Goal: Transaction & Acquisition: Purchase product/service

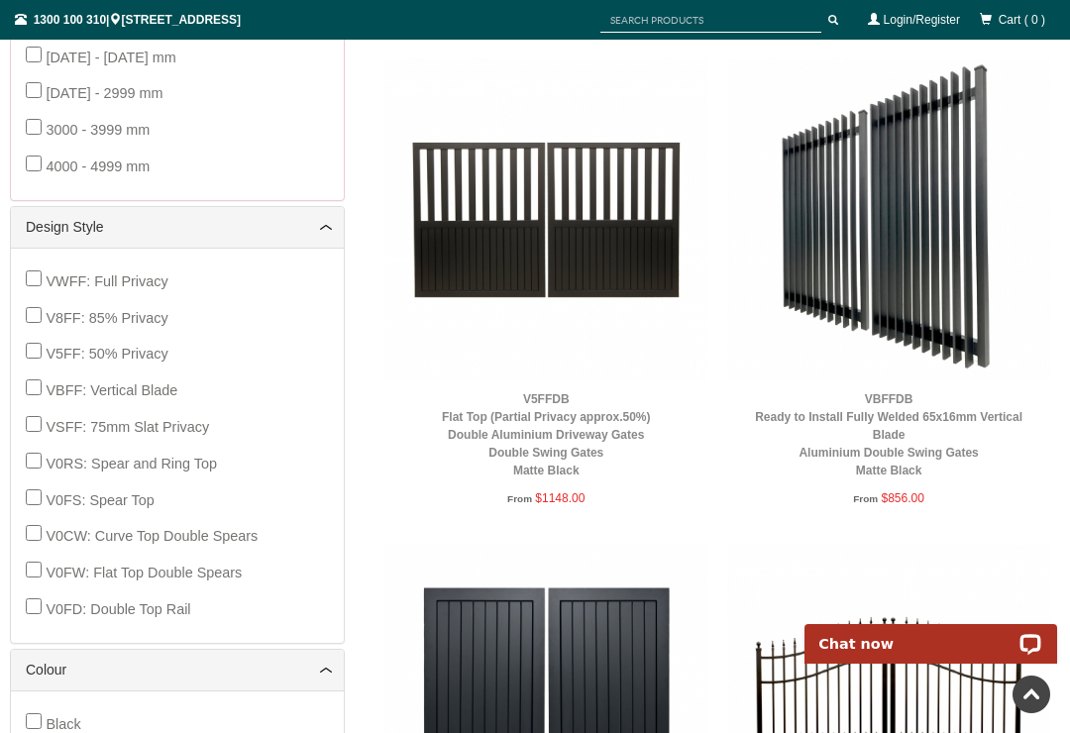
scroll to position [783, 0]
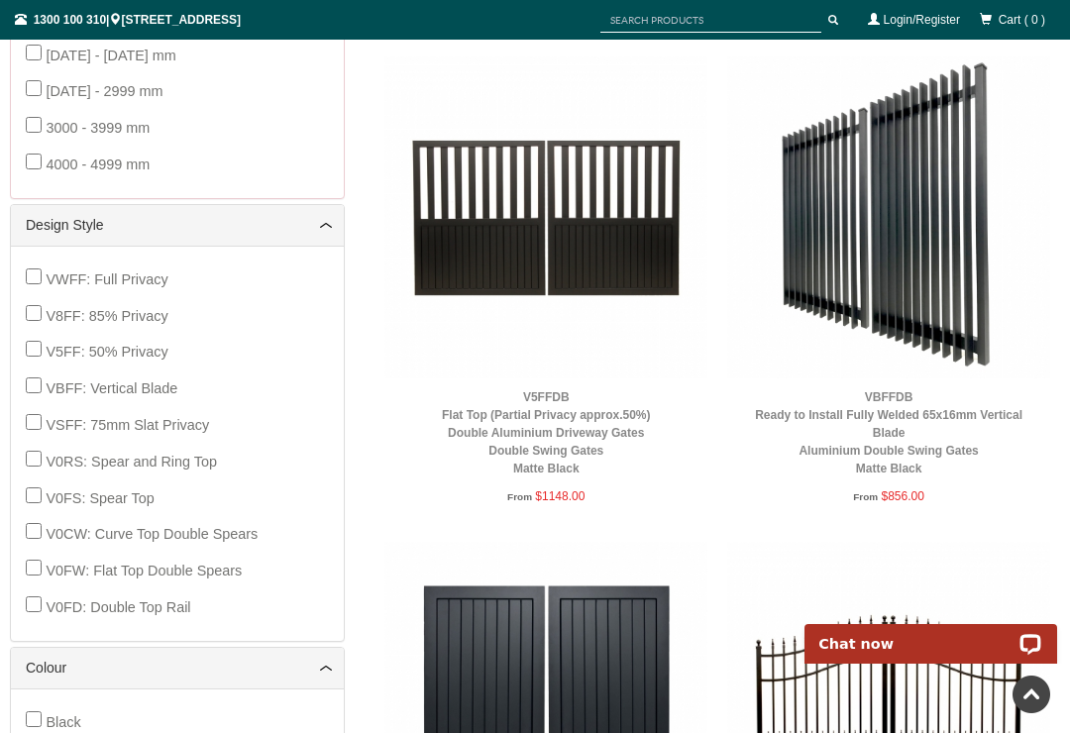
click at [888, 223] on img at bounding box center [888, 217] width 323 height 323
click at [914, 444] on link "VBFFDB Ready to Install Fully Welded 65x16mm Vertical Blade Aluminium Double Sw…" at bounding box center [888, 432] width 267 height 85
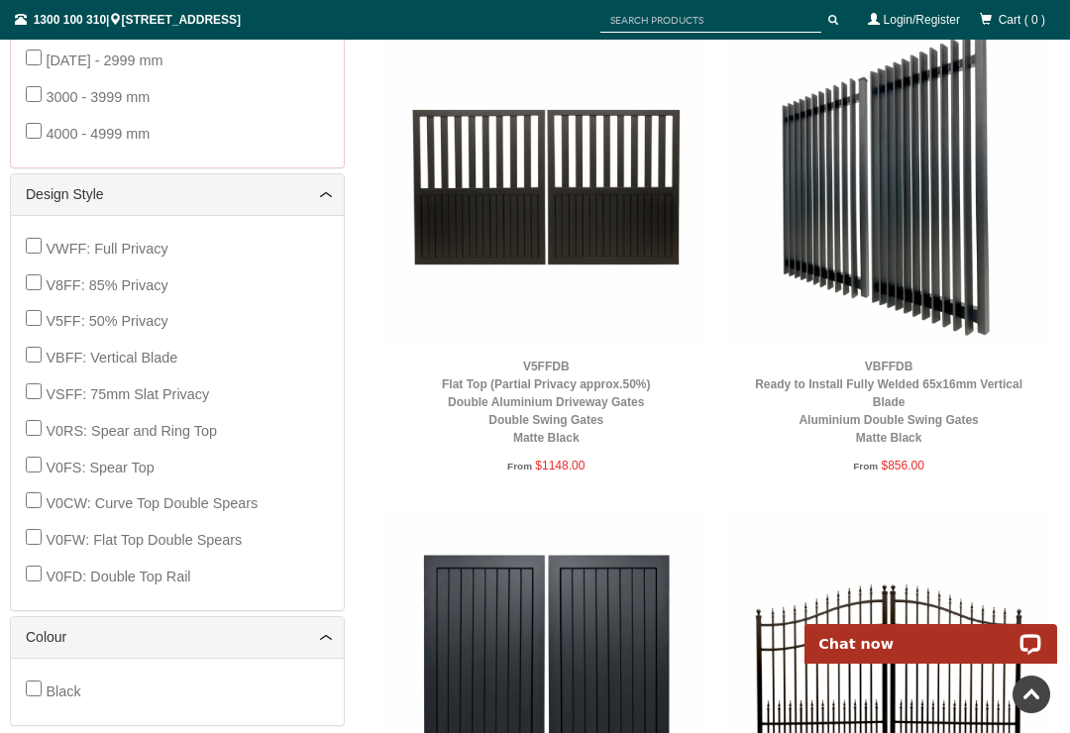
click at [918, 267] on img at bounding box center [888, 187] width 323 height 323
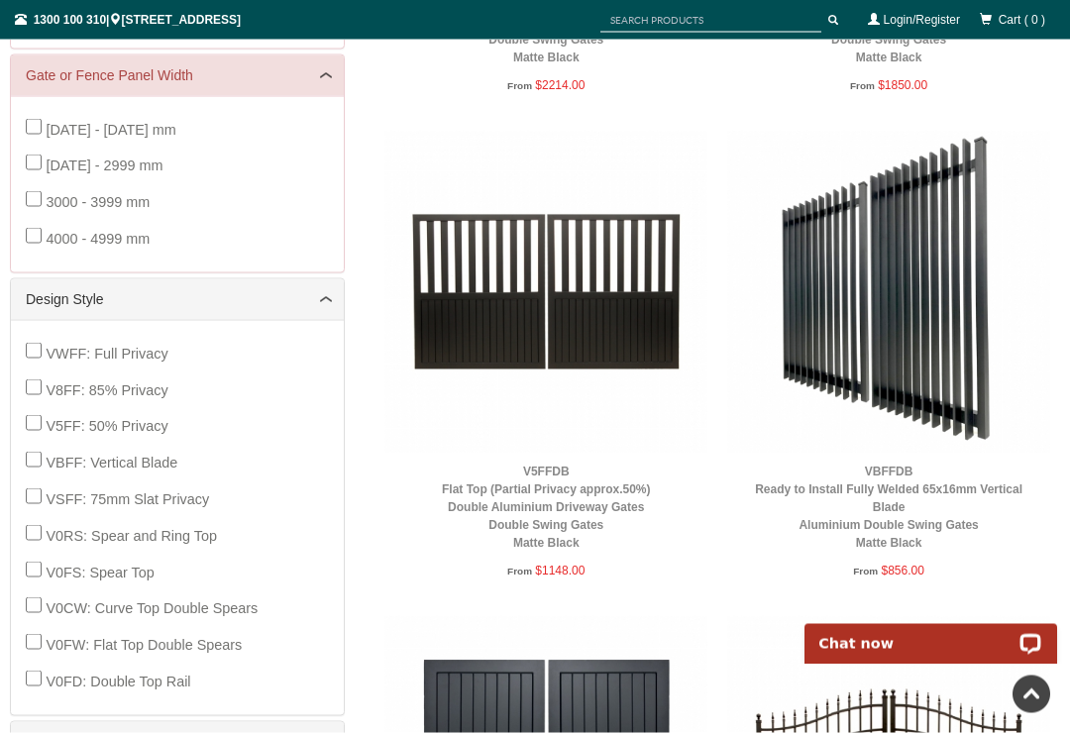
click at [894, 273] on img at bounding box center [888, 292] width 323 height 323
click at [868, 281] on img at bounding box center [888, 292] width 323 height 323
click at [903, 498] on link "VBFFDB Ready to Install Fully Welded 65x16mm Vertical Blade Aluminium Double Sw…" at bounding box center [888, 507] width 267 height 85
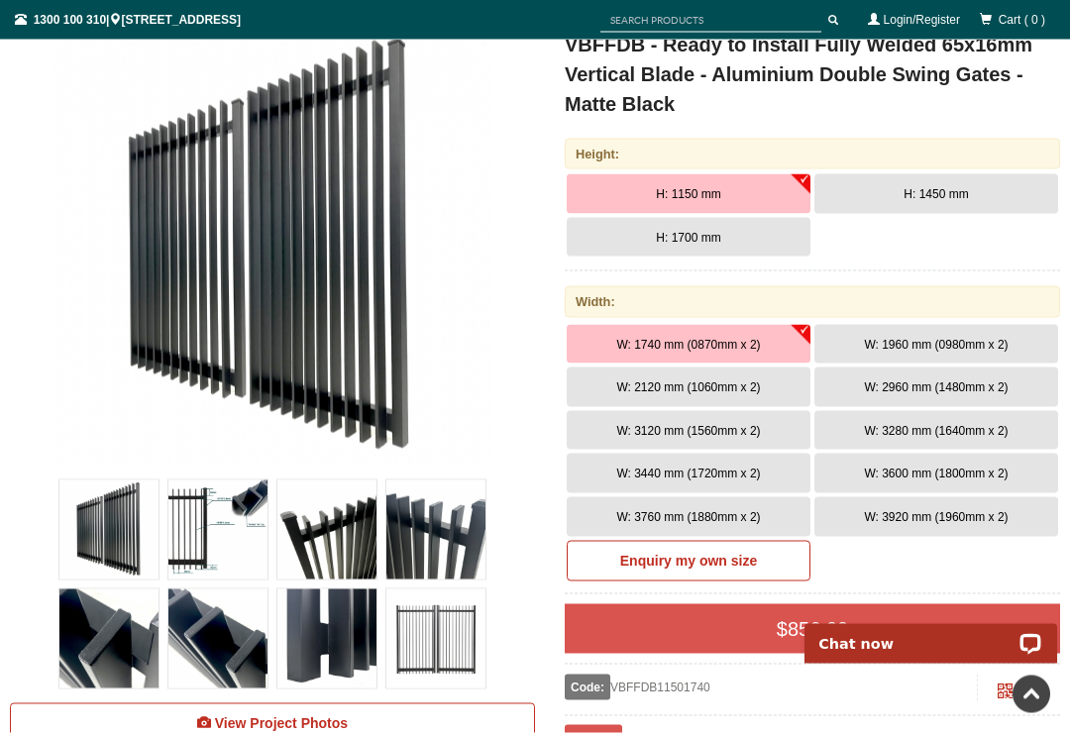
scroll to position [303, 0]
click at [918, 511] on span "W: 3920 mm (1960mm x 2)" at bounding box center [936, 516] width 144 height 14
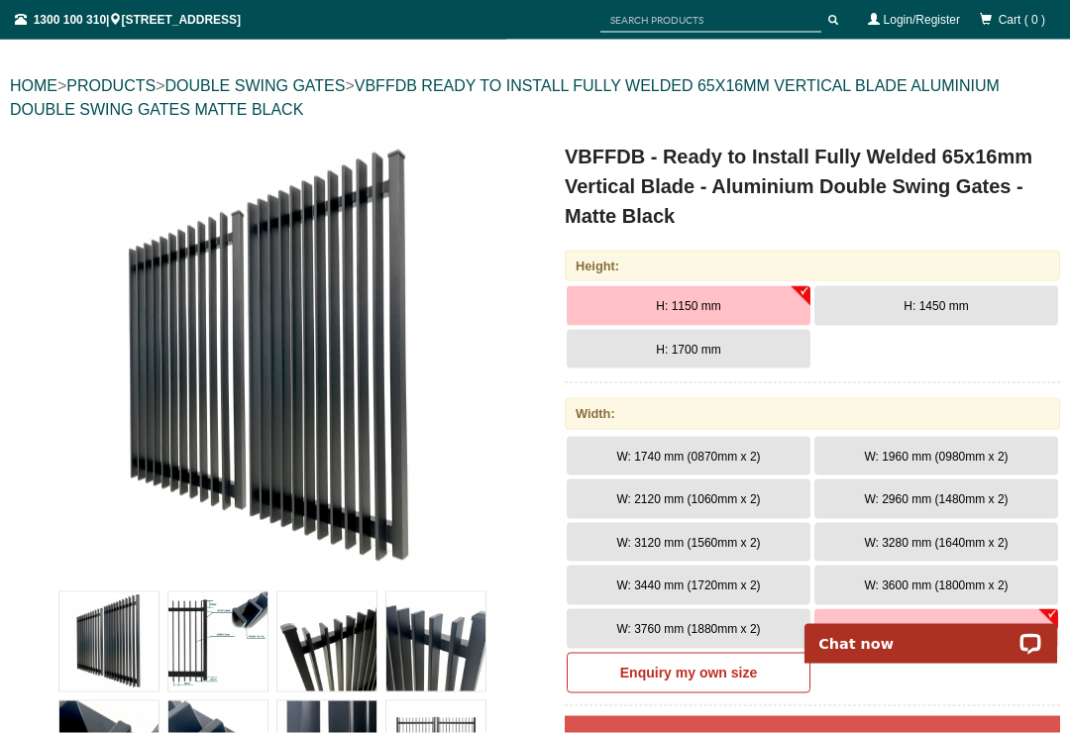
scroll to position [190, 0]
click at [739, 348] on button "H: 1700 mm" at bounding box center [689, 350] width 244 height 40
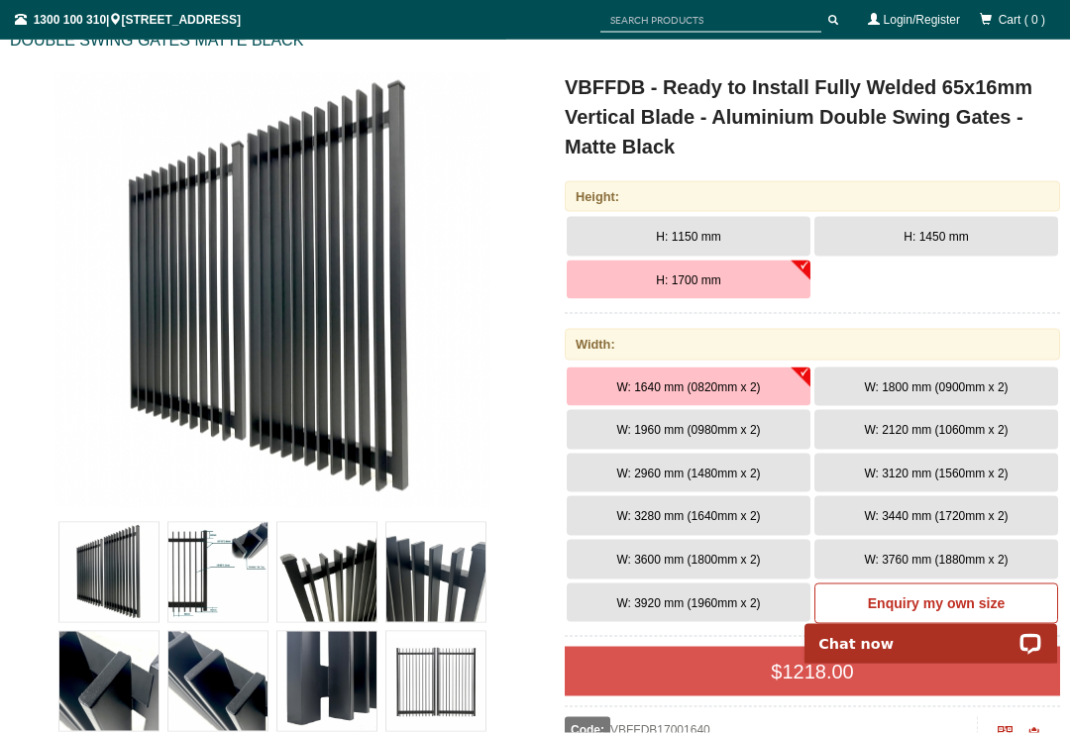
scroll to position [270, 0]
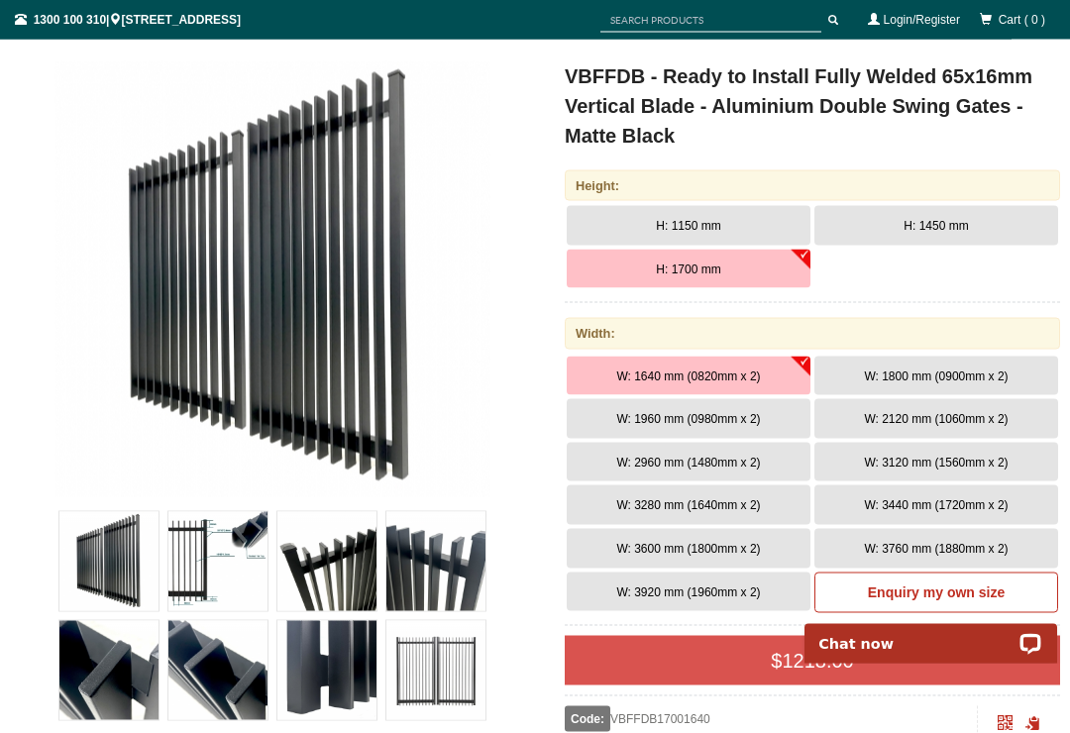
click at [688, 586] on span "W: 3920 mm (1960mm x 2)" at bounding box center [688, 592] width 144 height 14
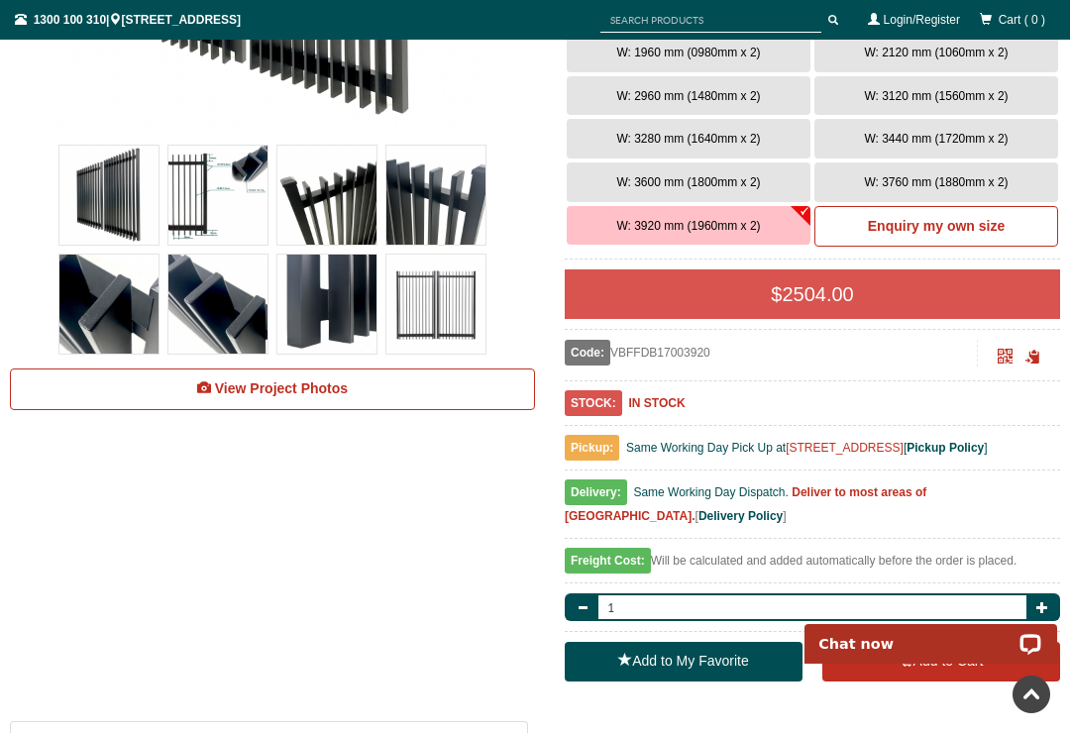
scroll to position [634, 0]
